Goal: Information Seeking & Learning: Find contact information

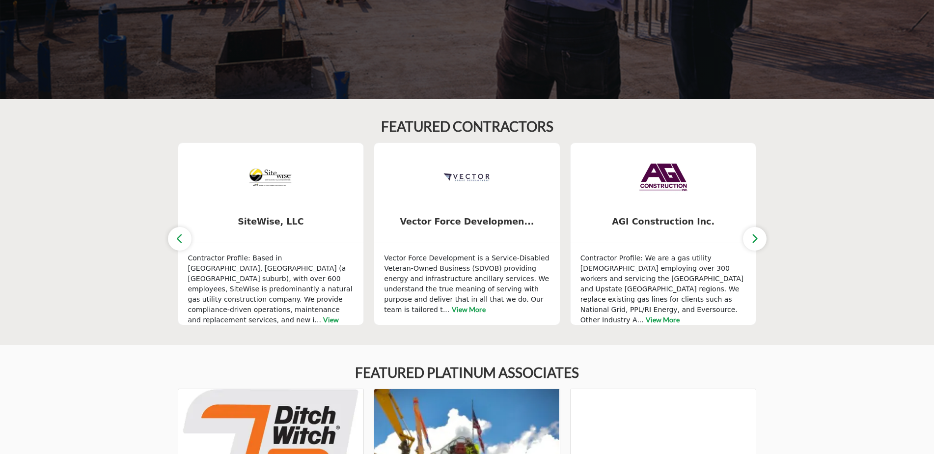
scroll to position [393, 0]
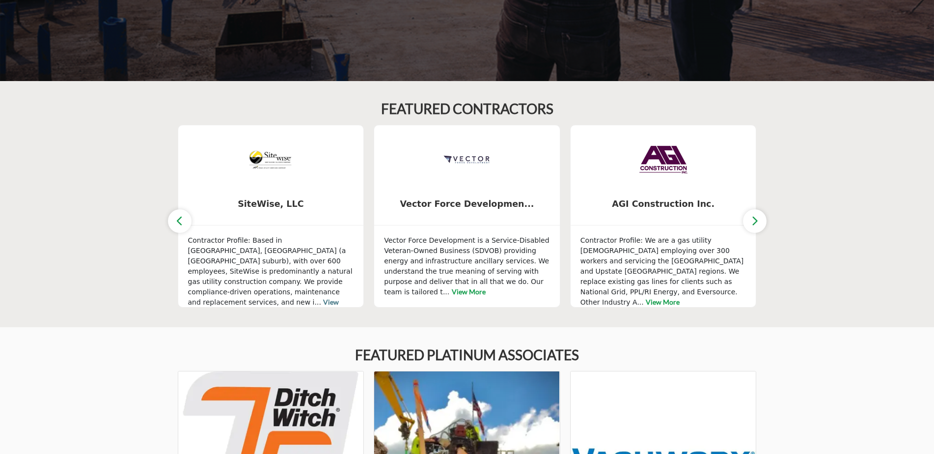
click at [209, 298] on link "View More" at bounding box center [263, 307] width 151 height 19
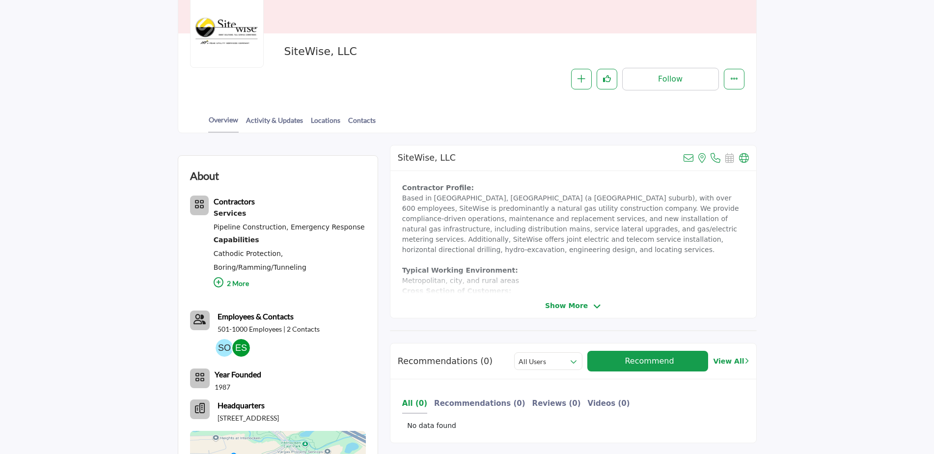
scroll to position [147, 0]
click at [236, 284] on p "2 More" at bounding box center [290, 285] width 152 height 21
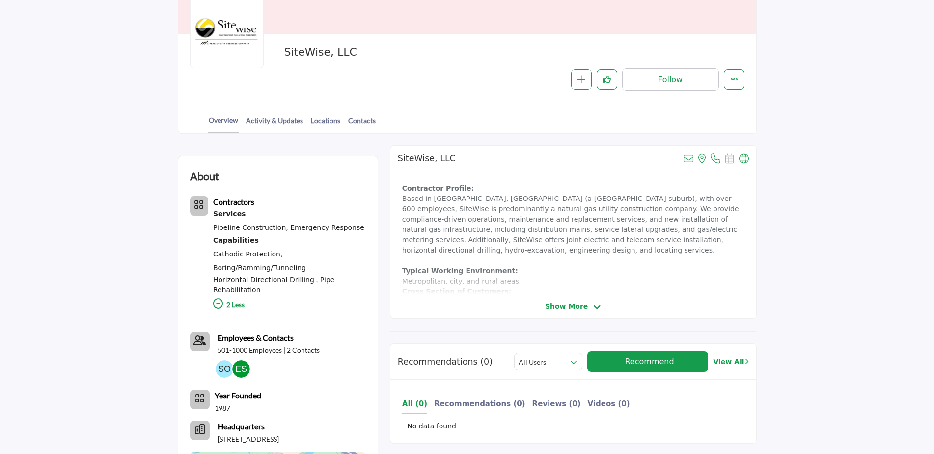
click at [594, 307] on icon at bounding box center [597, 307] width 8 height 9
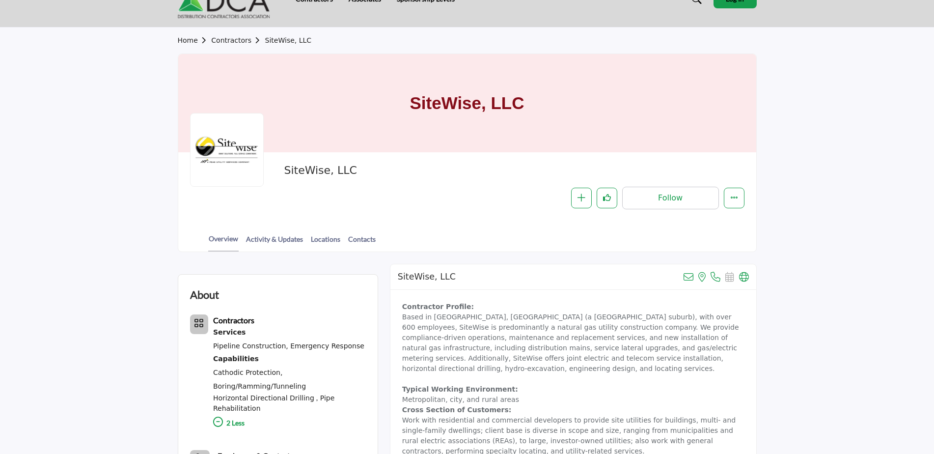
scroll to position [0, 0]
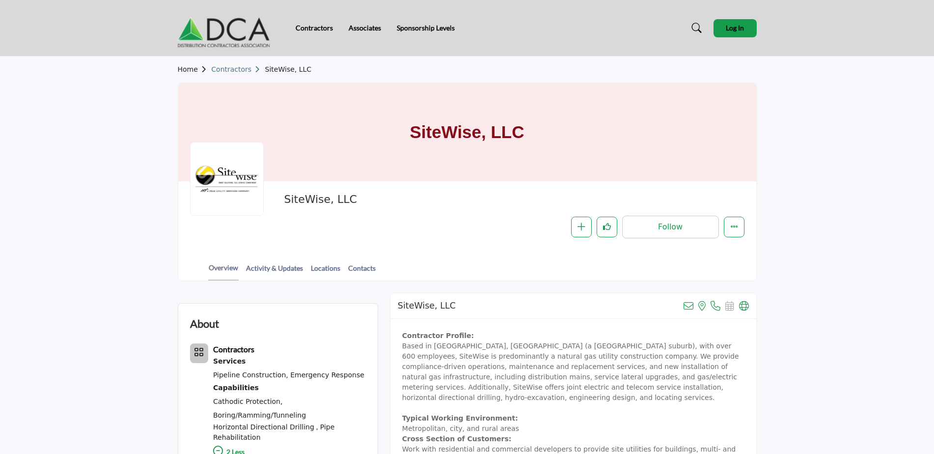
click at [226, 69] on link "Contractors" at bounding box center [238, 69] width 54 height 8
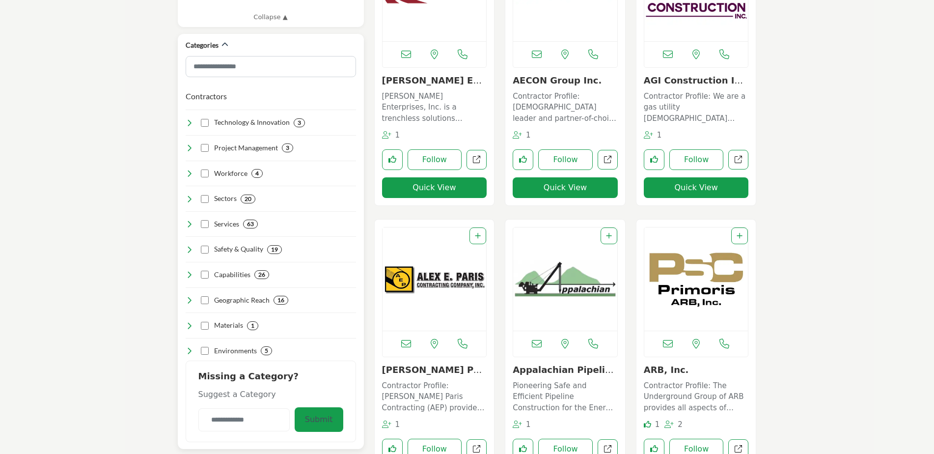
scroll to position [344, 0]
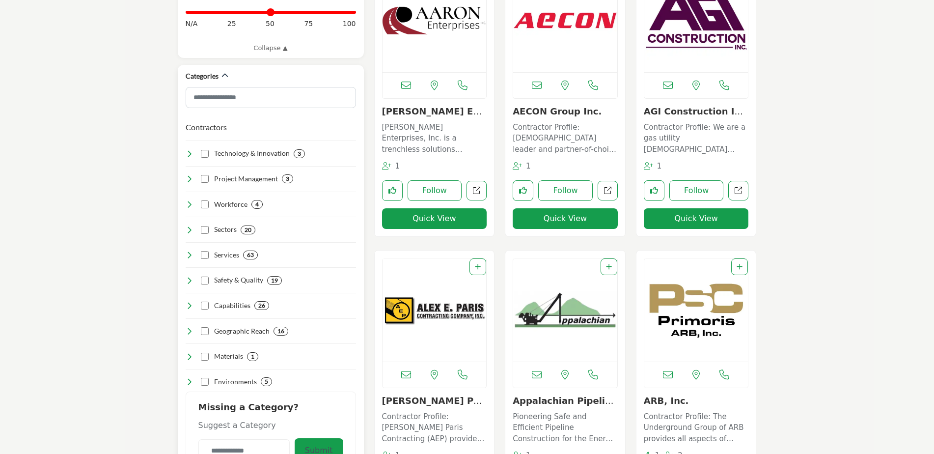
click at [227, 204] on h4 "Workforce" at bounding box center [230, 204] width 33 height 10
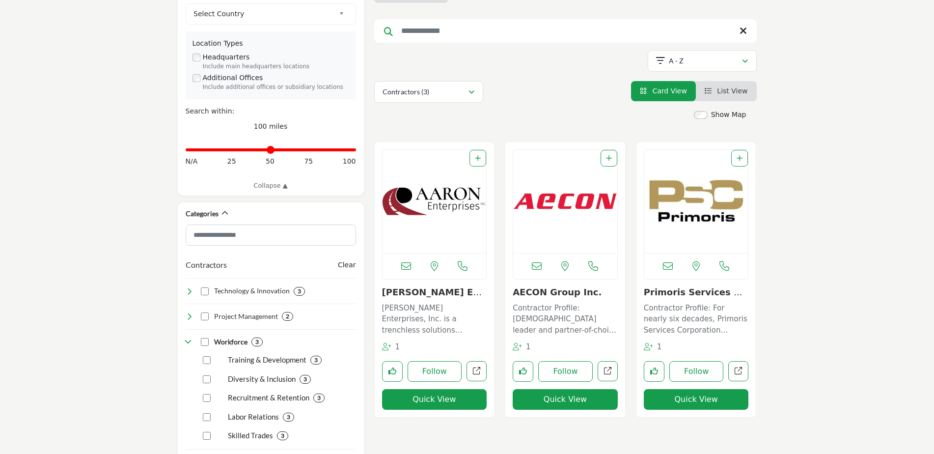
scroll to position [246, 0]
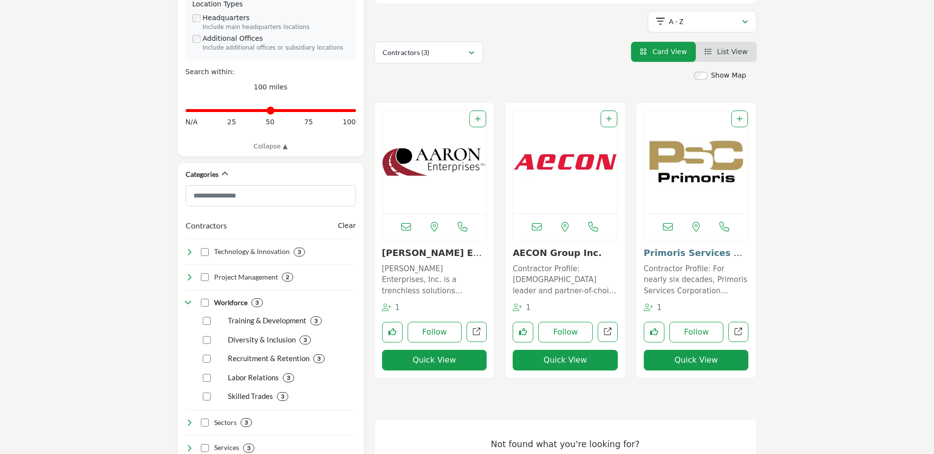
click at [681, 253] on link "Primoris Services Co..." at bounding box center [693, 258] width 99 height 21
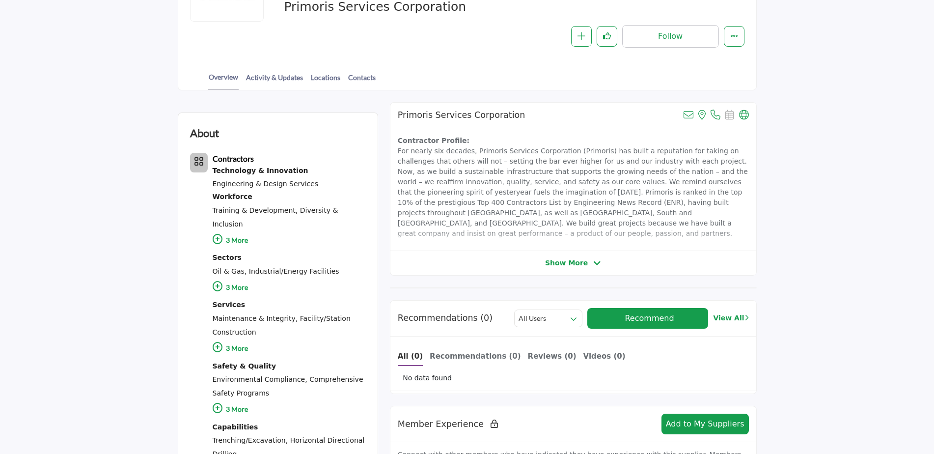
scroll to position [196, 0]
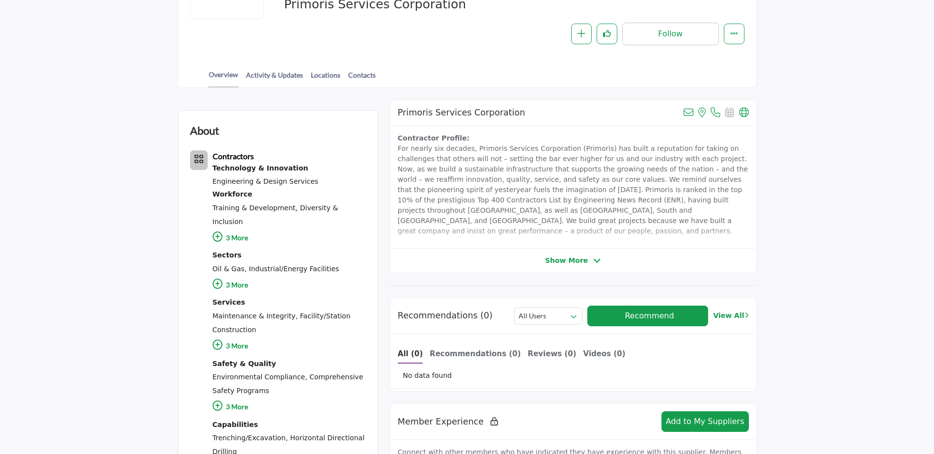
click at [216, 232] on icon at bounding box center [218, 237] width 10 height 10
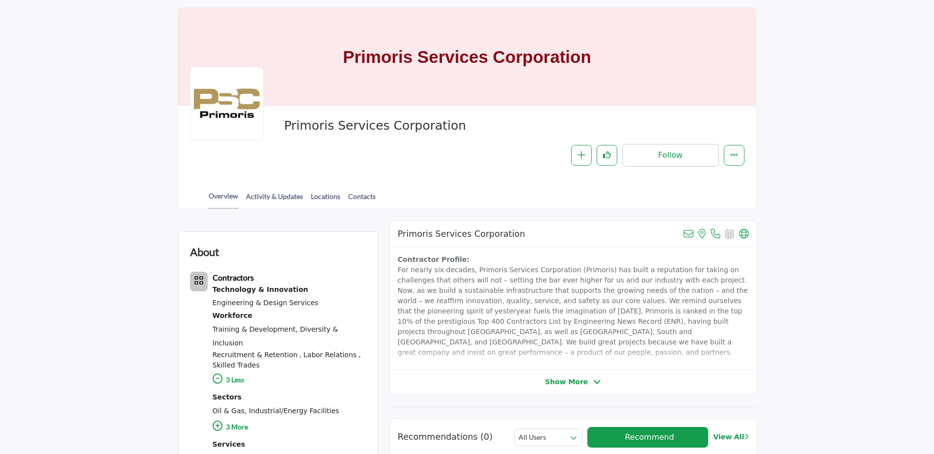
scroll to position [0, 0]
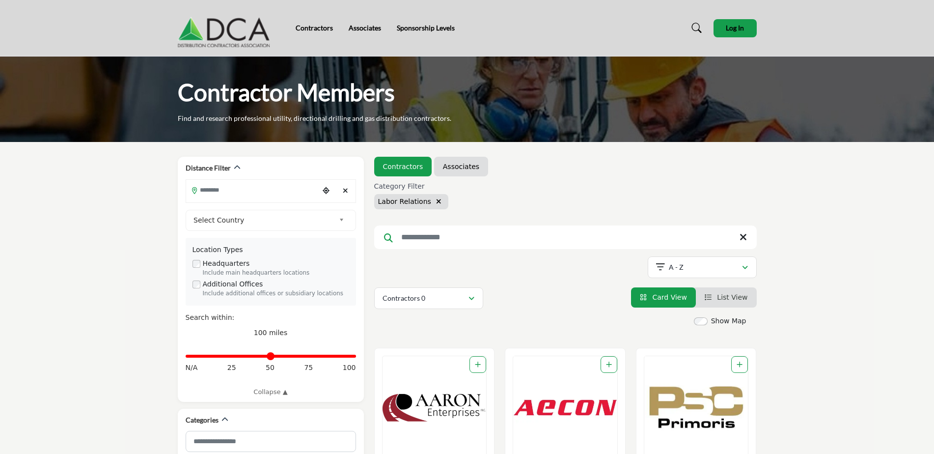
scroll to position [246, 0]
